Goal: Information Seeking & Learning: Learn about a topic

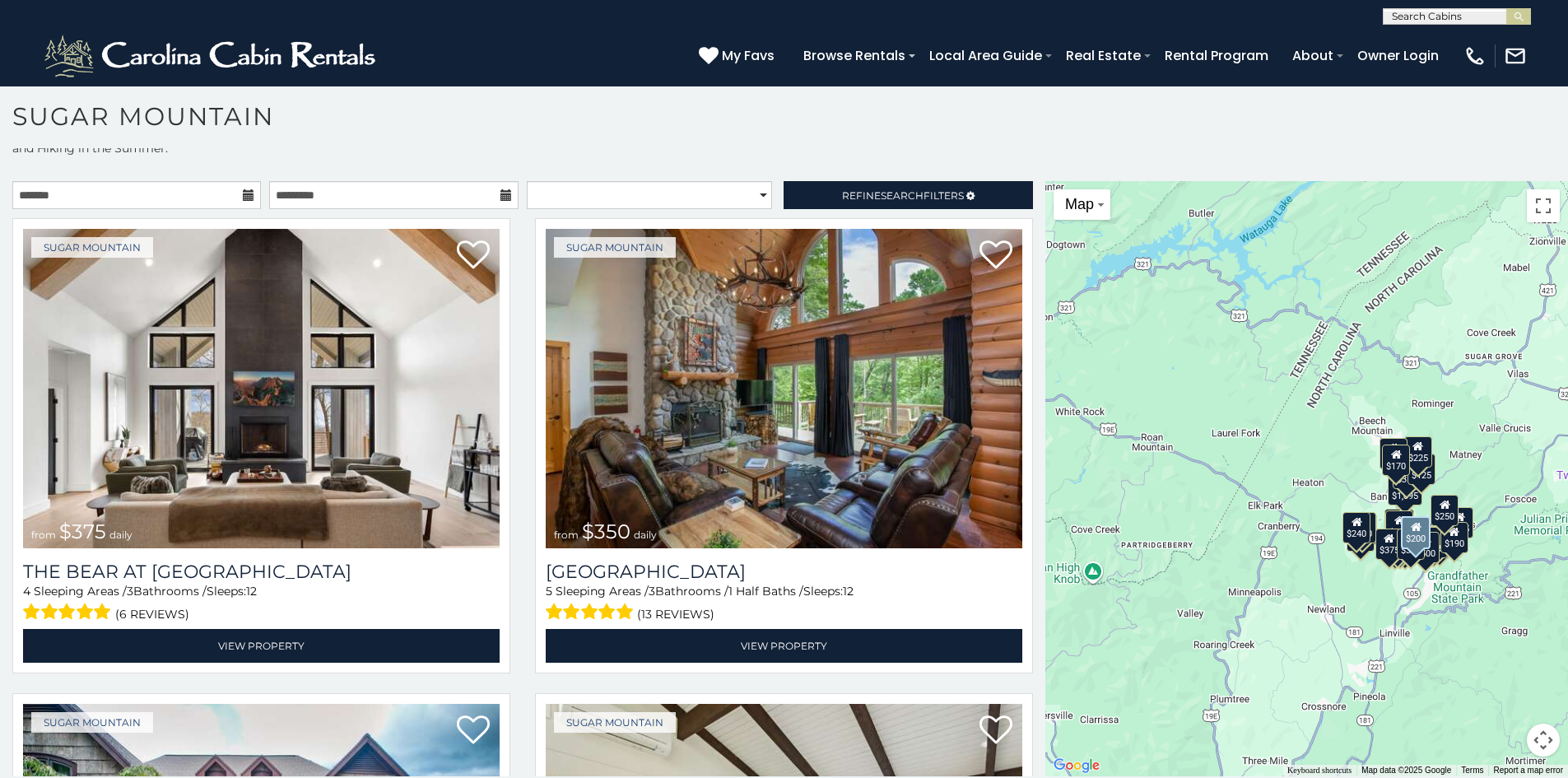
scroll to position [1319, 0]
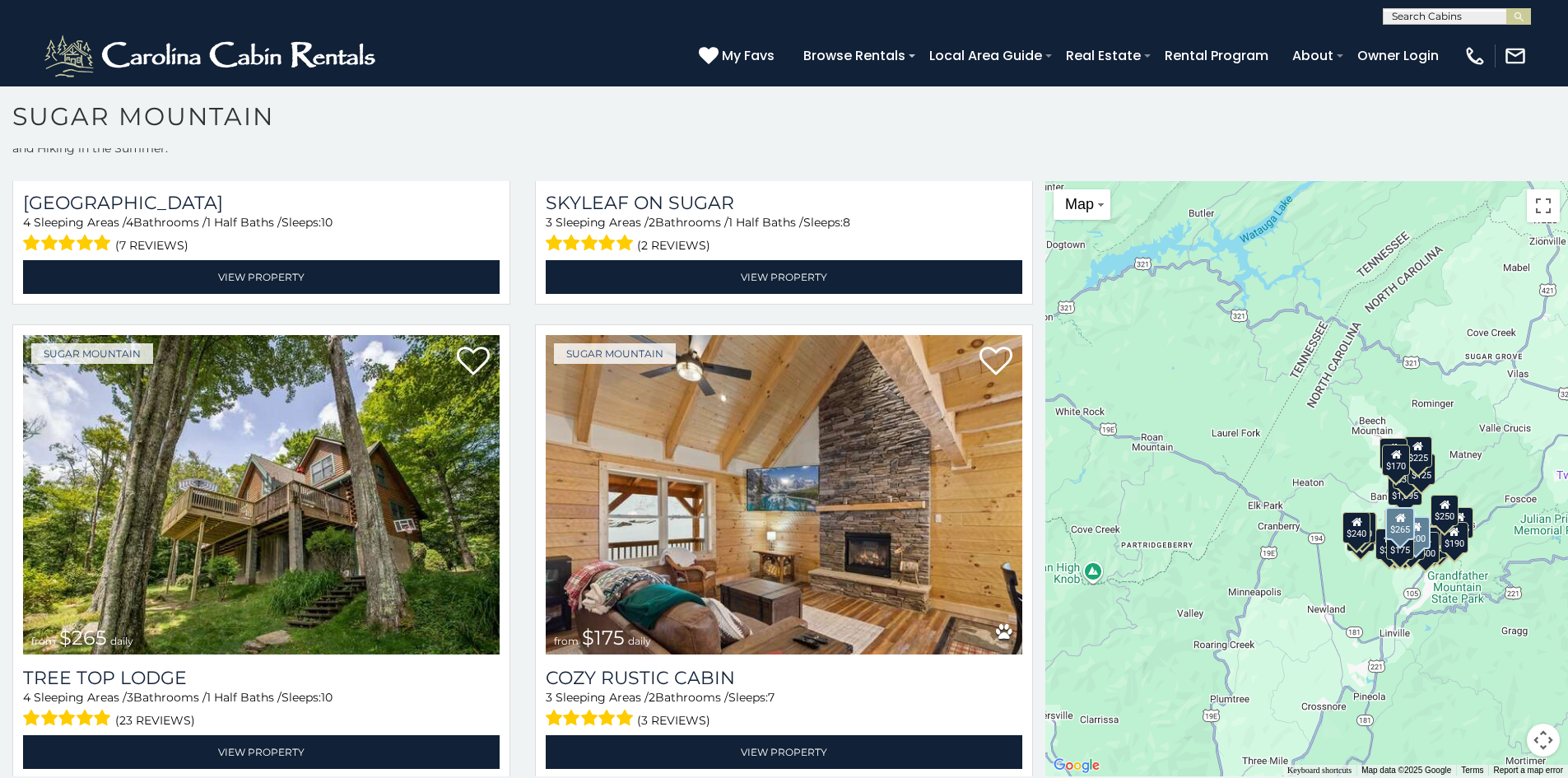
click at [443, 451] on img at bounding box center [262, 494] width 476 height 319
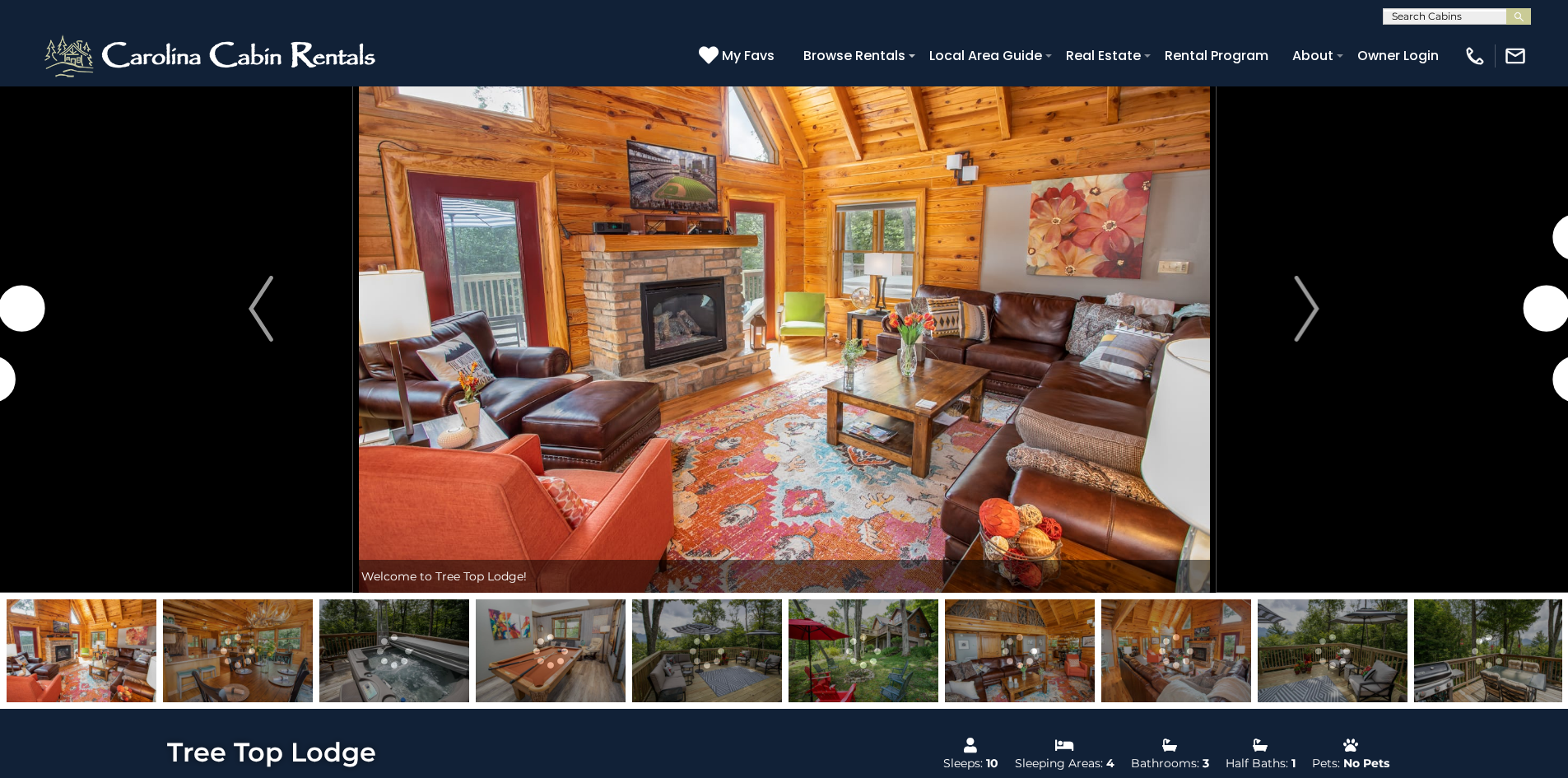
scroll to position [70, 0]
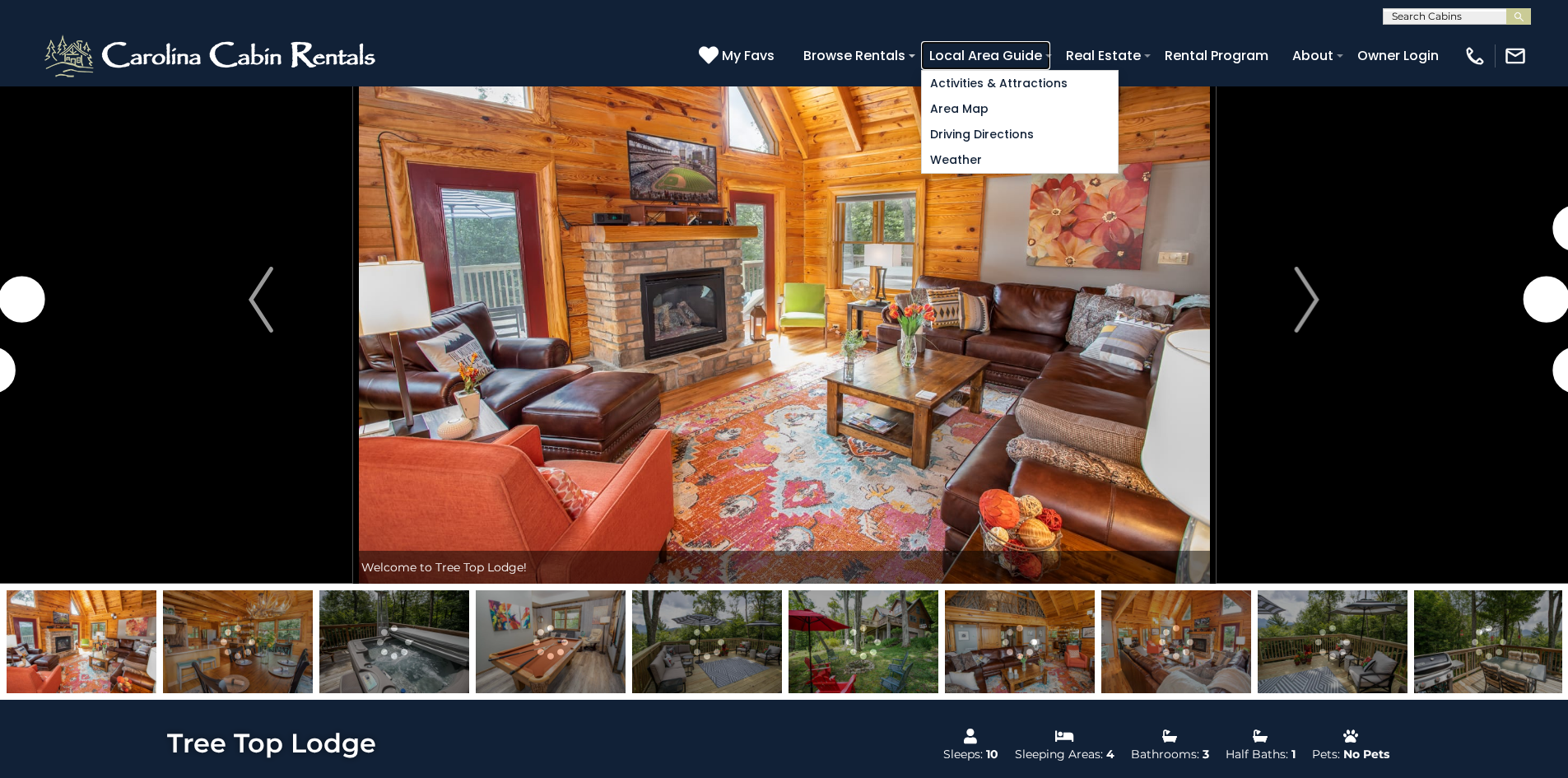
click at [981, 49] on link "Local Area Guide" at bounding box center [986, 55] width 130 height 29
